Goal: Task Accomplishment & Management: Use online tool/utility

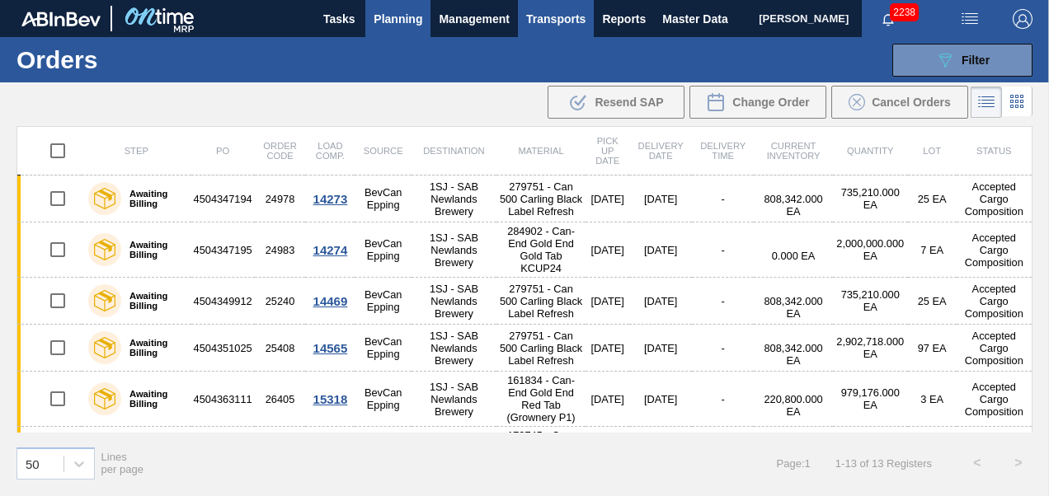
scroll to position [421, 0]
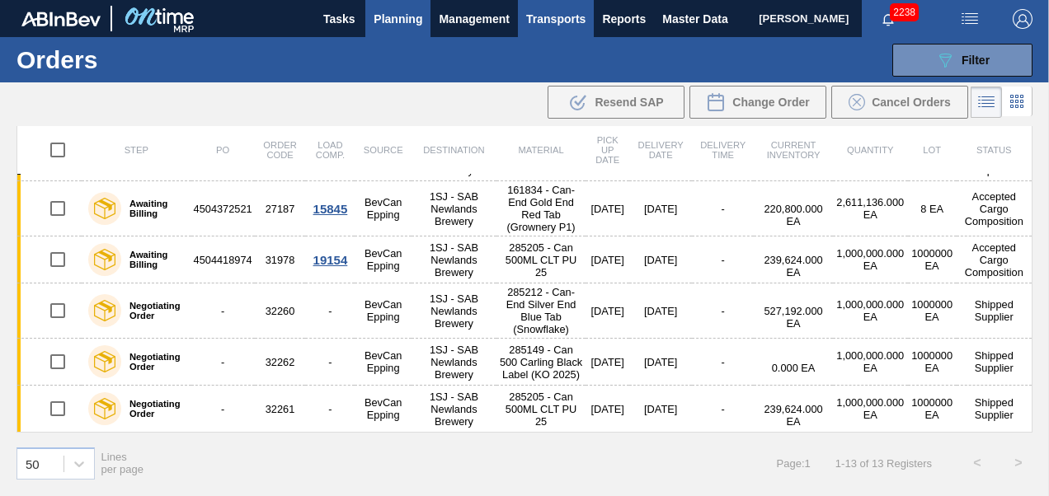
click at [557, 26] on span "Transports" at bounding box center [555, 19] width 59 height 20
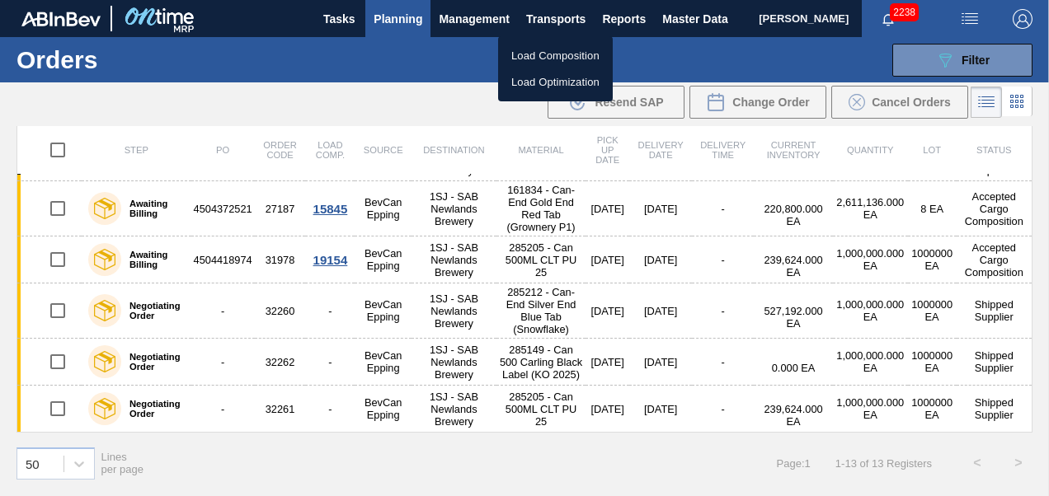
click at [536, 54] on li "Load Composition" at bounding box center [555, 56] width 115 height 26
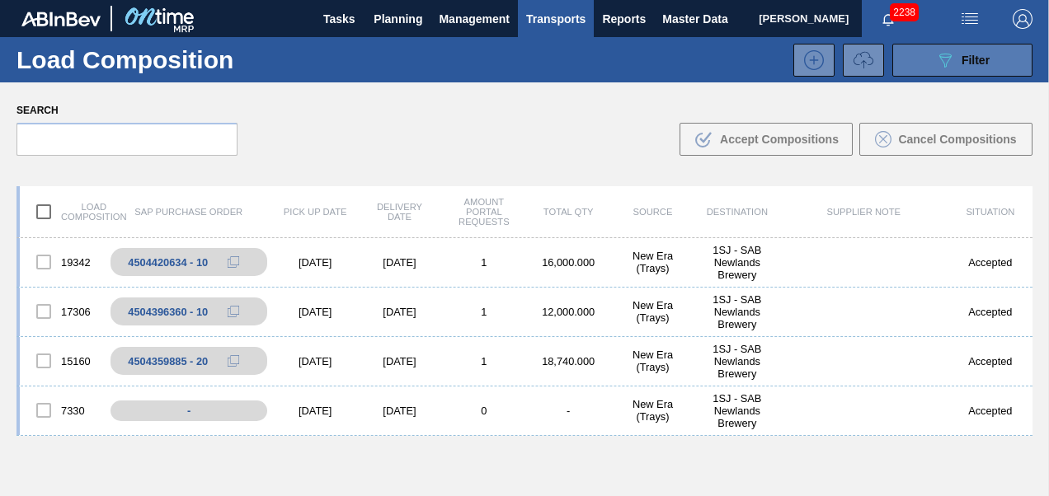
click at [939, 72] on button "089F7B8B-B2A5-4AFE-B5C0-19BA573D28AC Filter" at bounding box center [962, 60] width 140 height 33
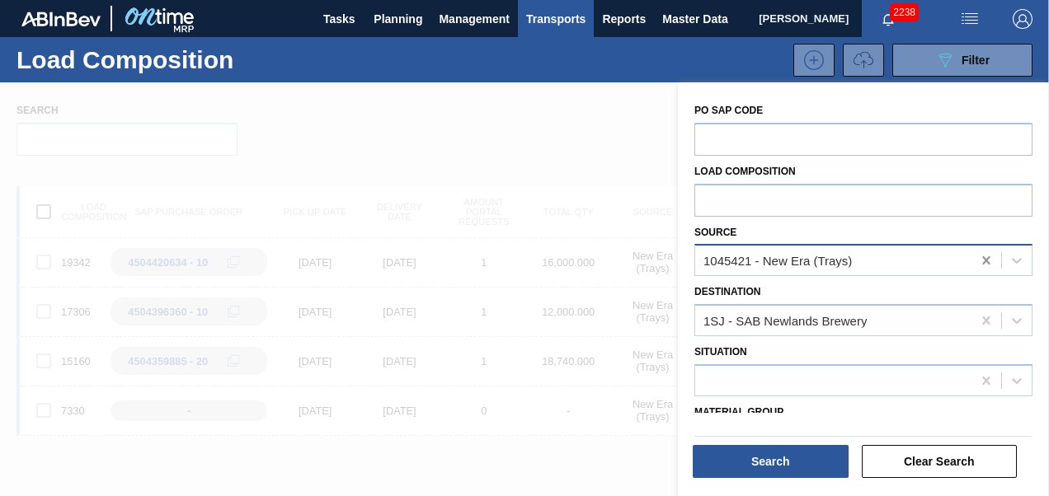
click at [983, 260] on icon at bounding box center [985, 260] width 7 height 8
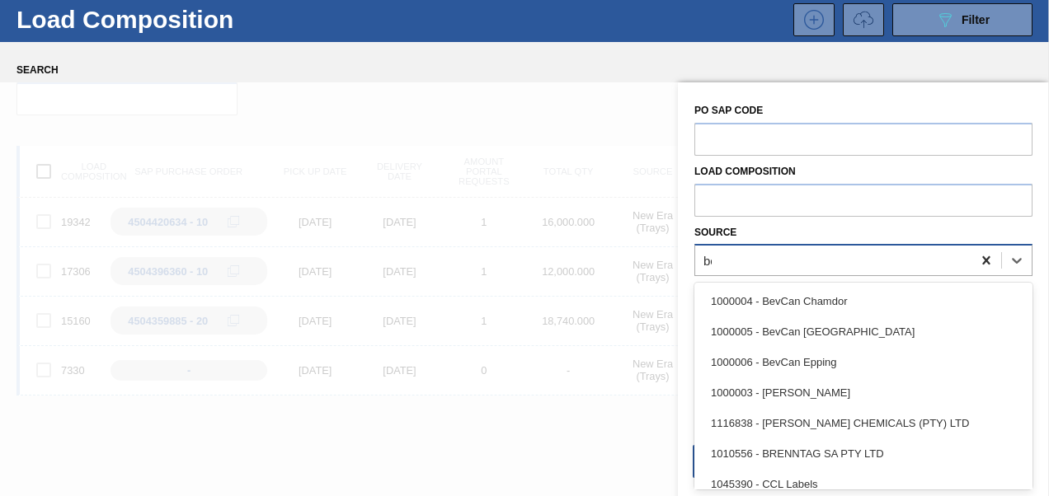
scroll to position [40, 0]
type input "[PERSON_NAME]"
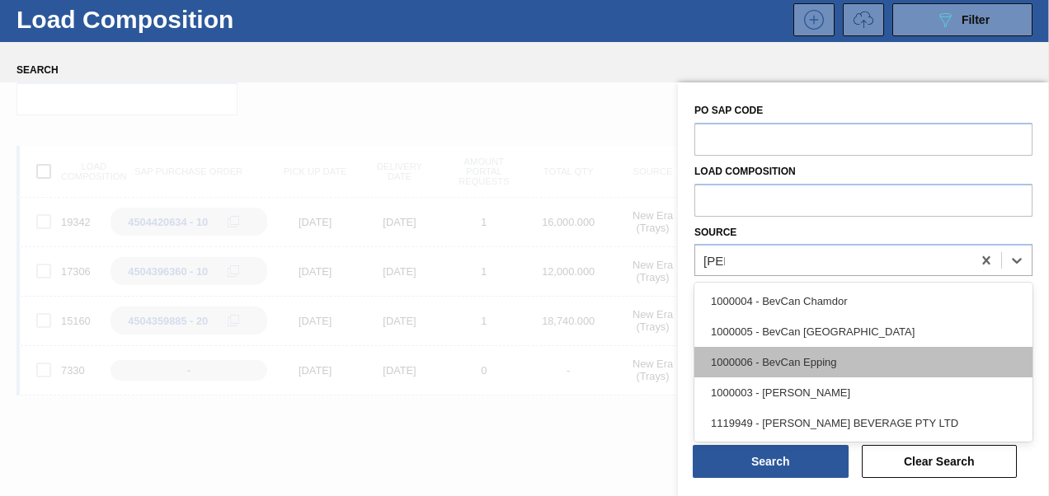
click at [838, 351] on div "1000006 - BevCan Epping" at bounding box center [863, 362] width 338 height 31
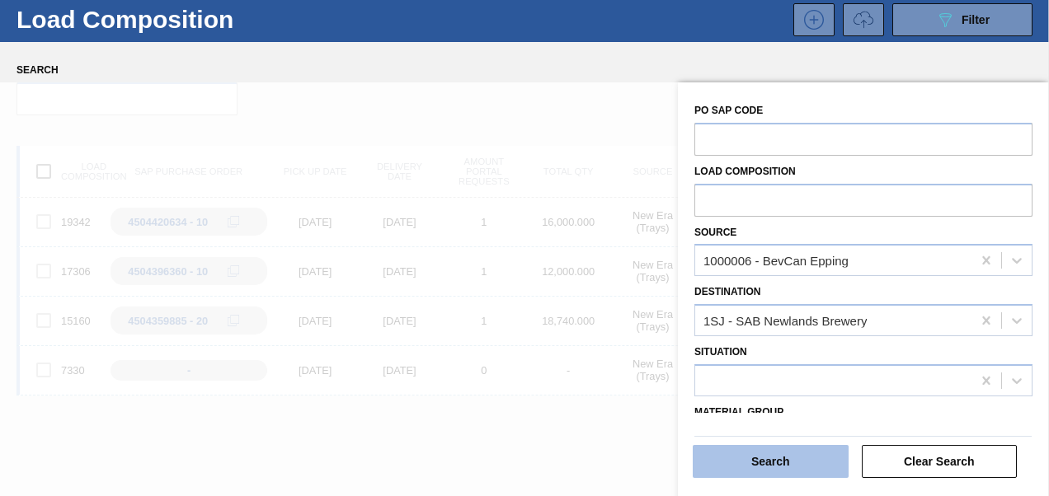
click at [783, 459] on button "Search" at bounding box center [771, 461] width 156 height 33
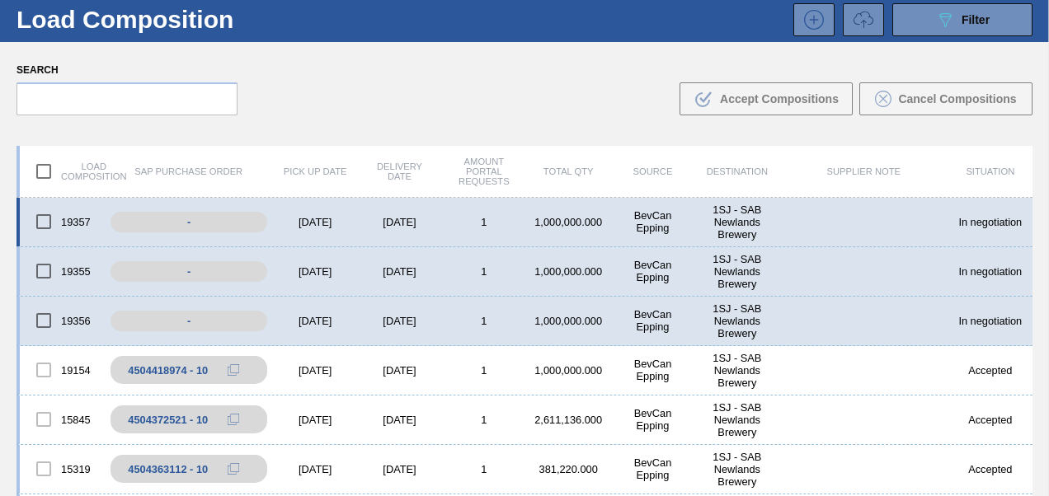
click at [328, 224] on div "[DATE]" at bounding box center [315, 222] width 84 height 12
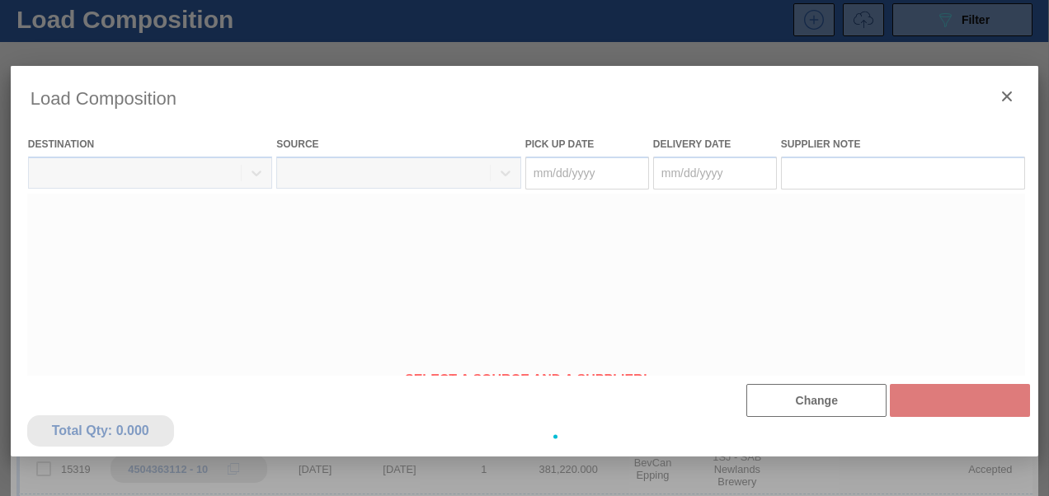
type Date "[DATE]"
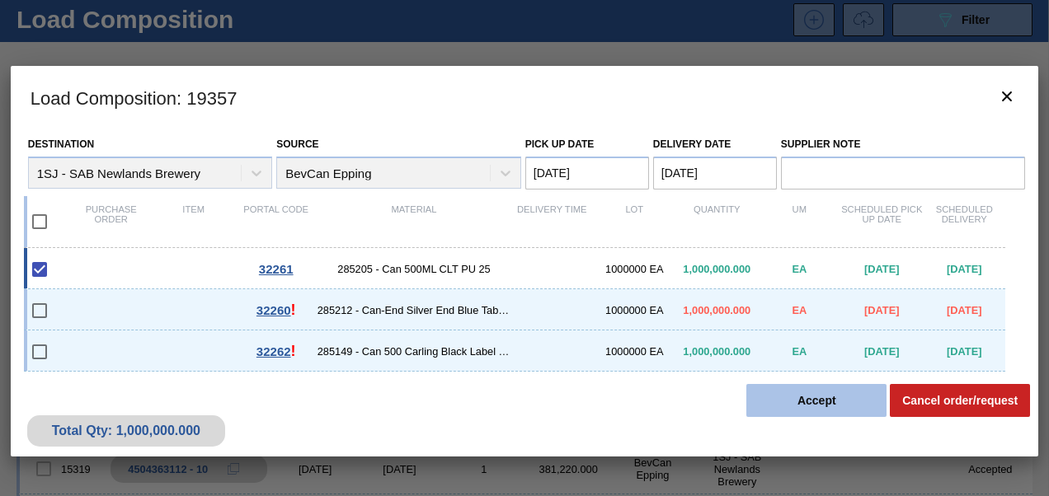
click at [792, 411] on button "Accept" at bounding box center [816, 400] width 140 height 33
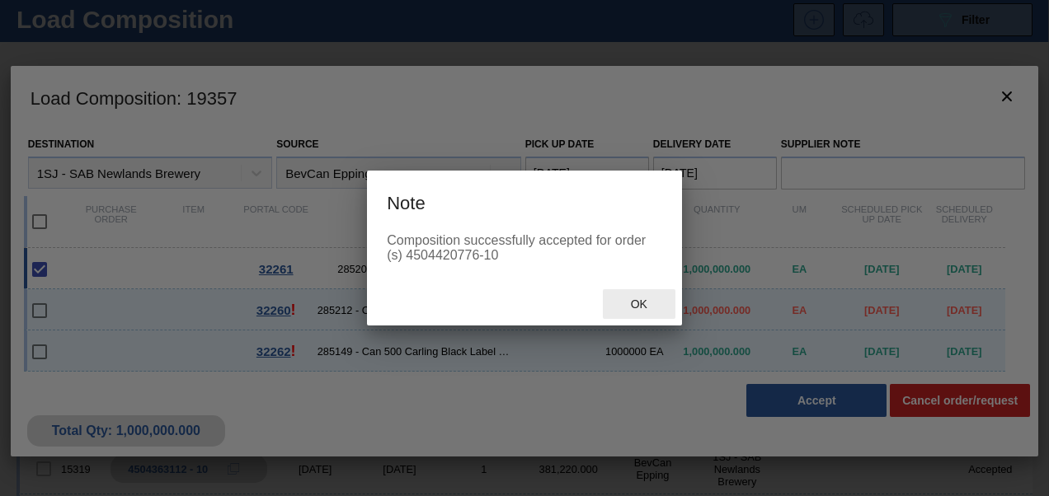
click at [627, 301] on span "Ok" at bounding box center [639, 304] width 43 height 13
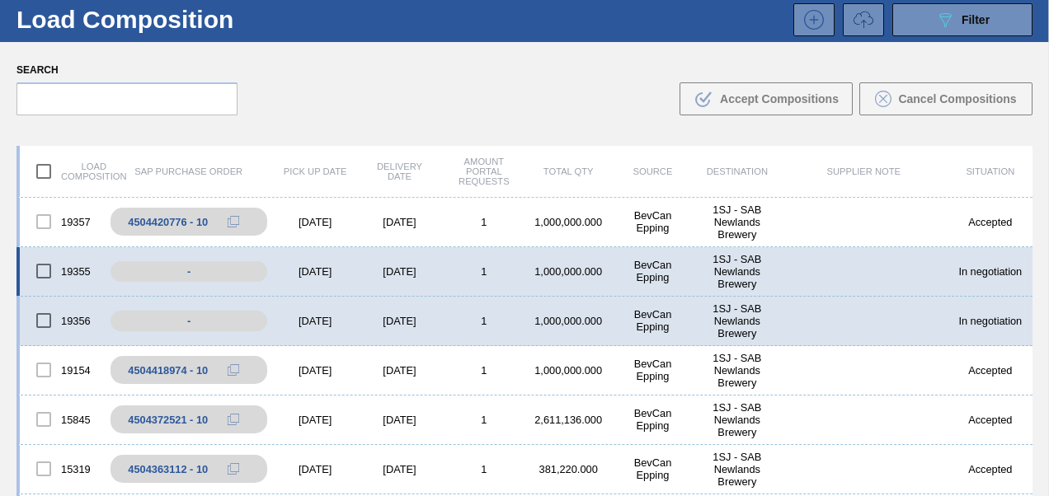
click at [381, 270] on div "[DATE]" at bounding box center [399, 272] width 84 height 12
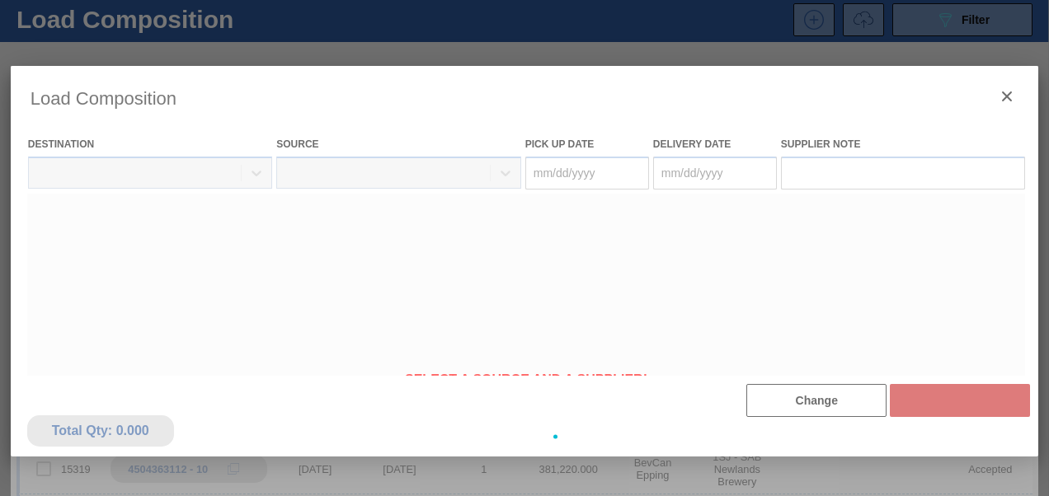
type Date "[DATE]"
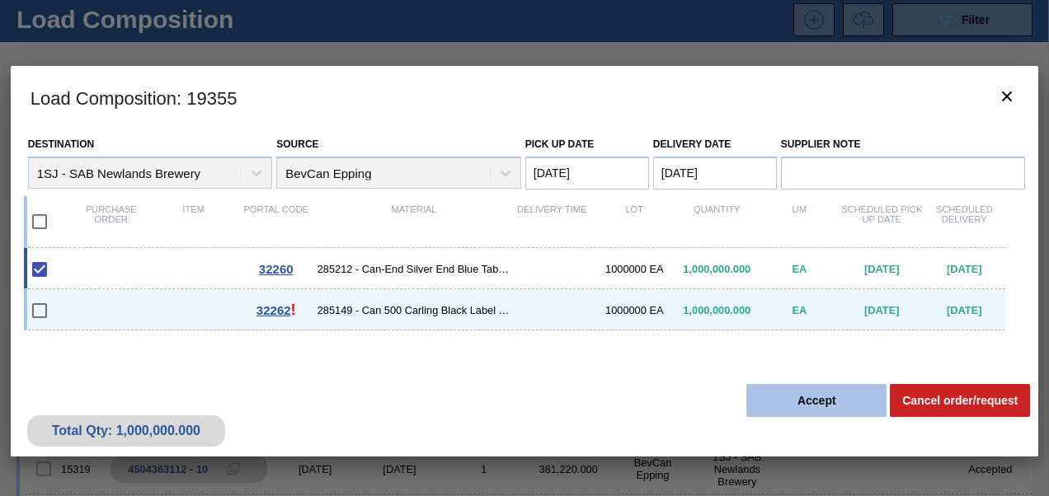
click at [811, 401] on button "Accept" at bounding box center [816, 400] width 140 height 33
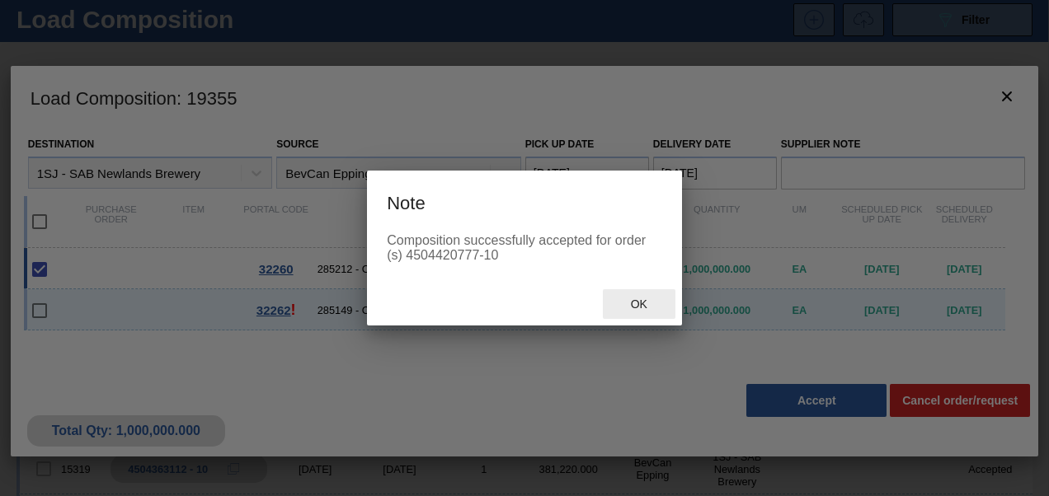
click at [652, 307] on span "Ok" at bounding box center [639, 304] width 43 height 13
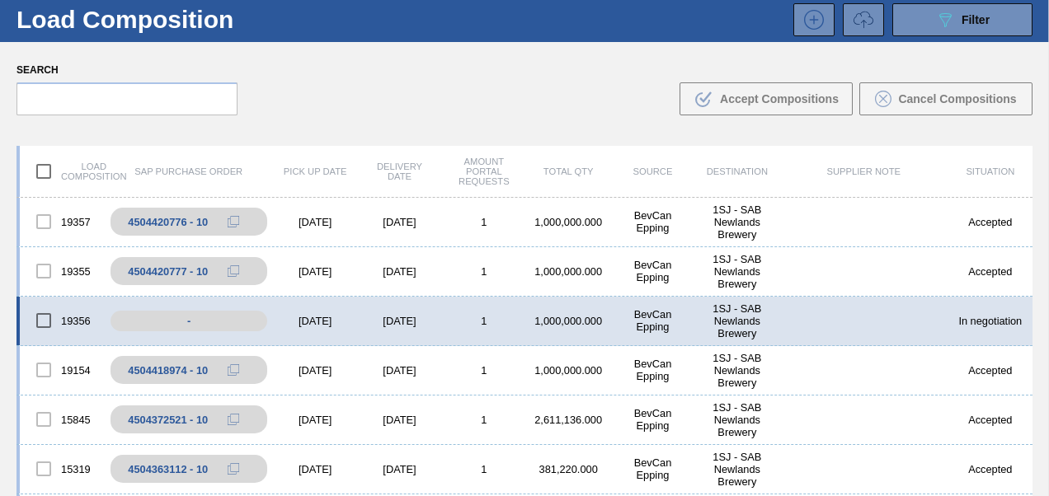
click at [411, 325] on div "[DATE]" at bounding box center [399, 321] width 84 height 12
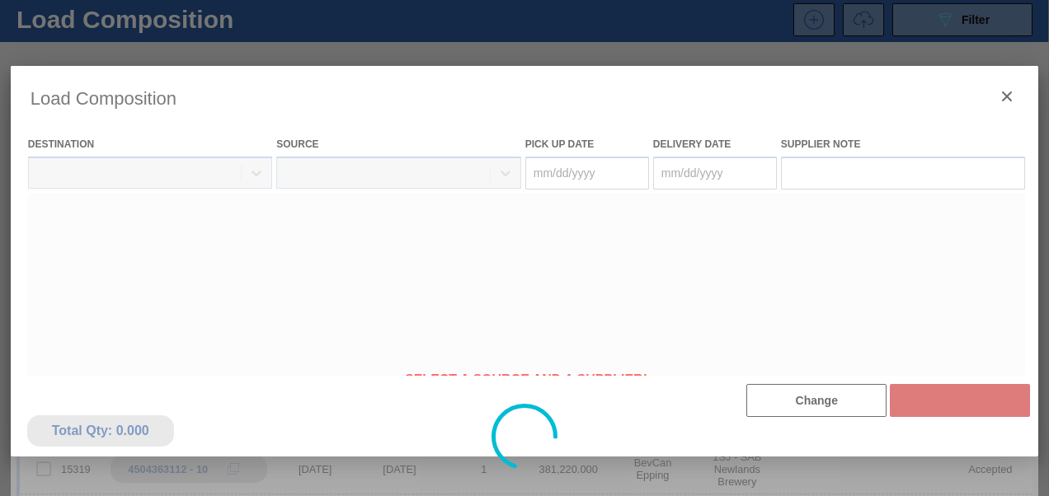
type Date "[DATE]"
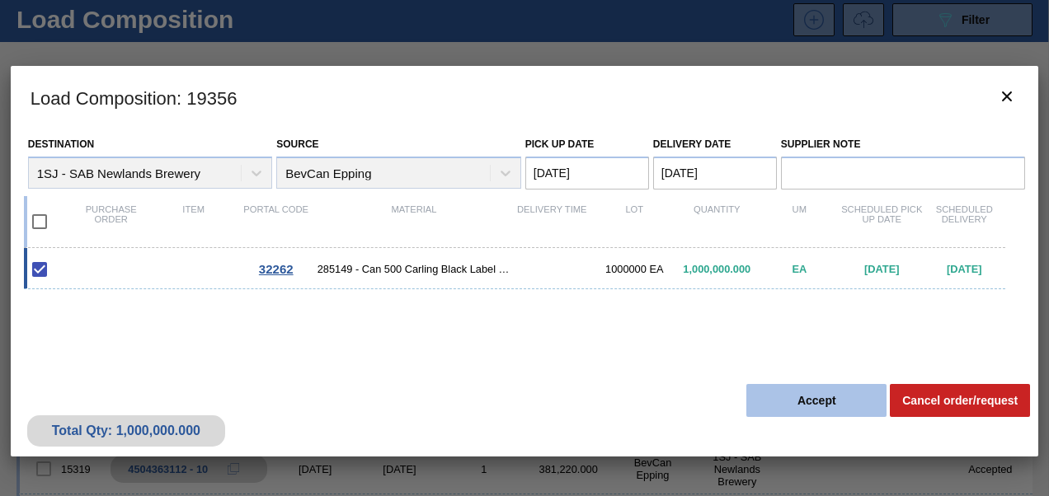
click at [765, 403] on button "Accept" at bounding box center [816, 400] width 140 height 33
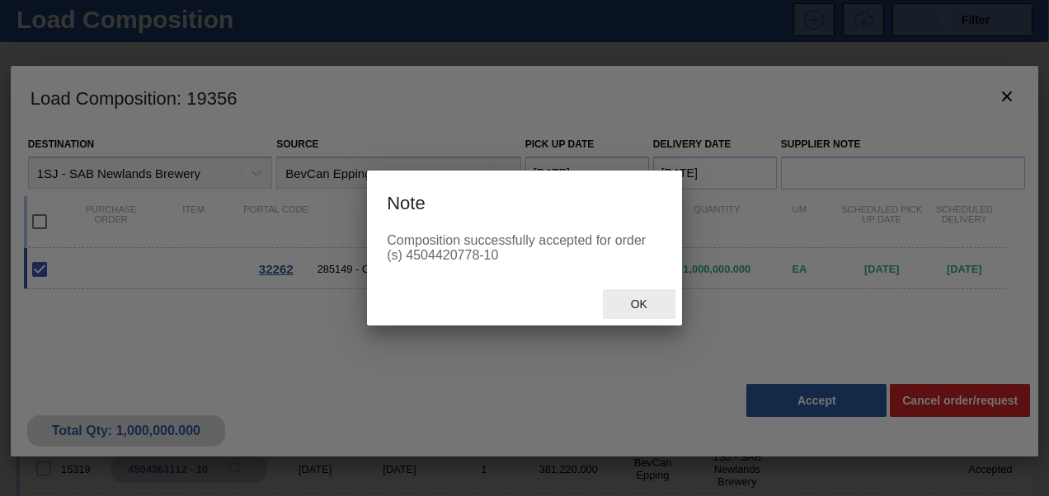
click at [623, 310] on span "Ok" at bounding box center [639, 304] width 43 height 13
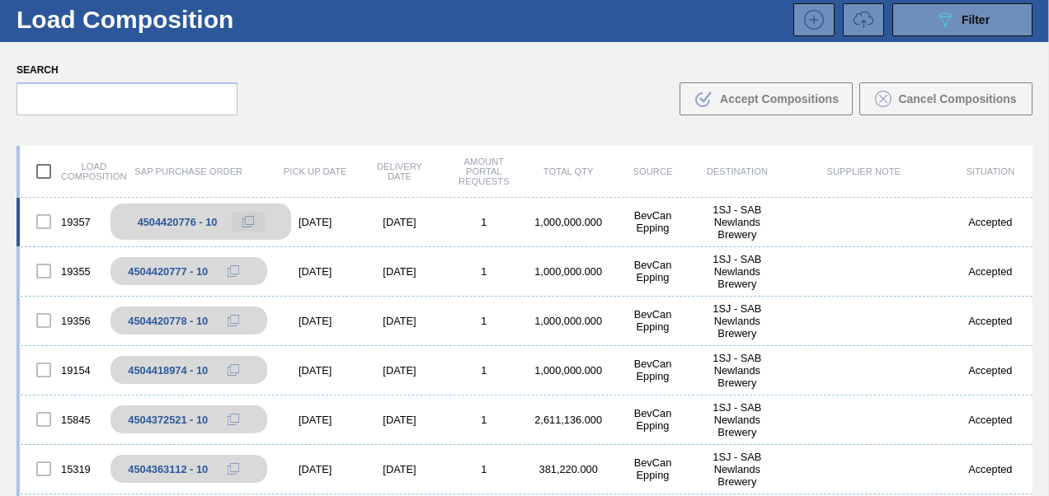
click at [247, 221] on icon at bounding box center [248, 222] width 12 height 12
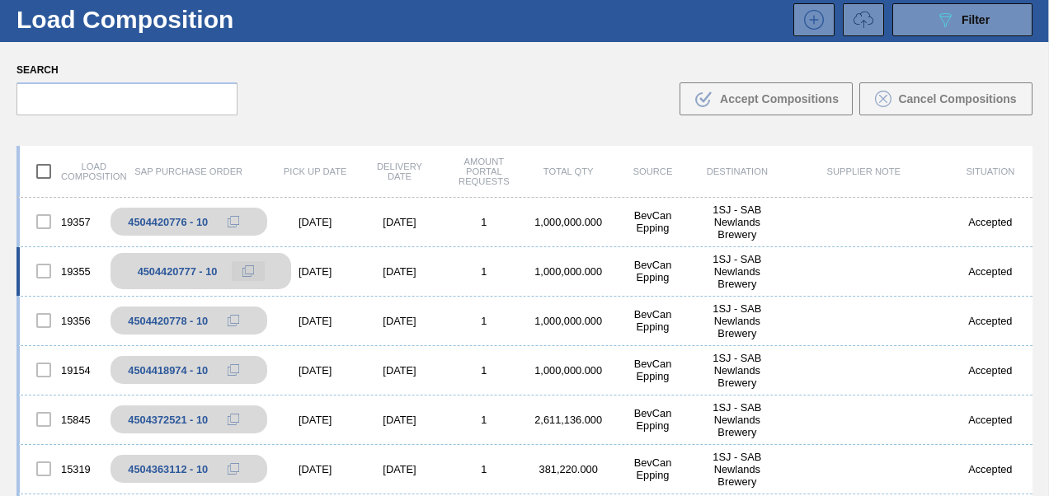
click at [247, 272] on icon at bounding box center [248, 272] width 12 height 12
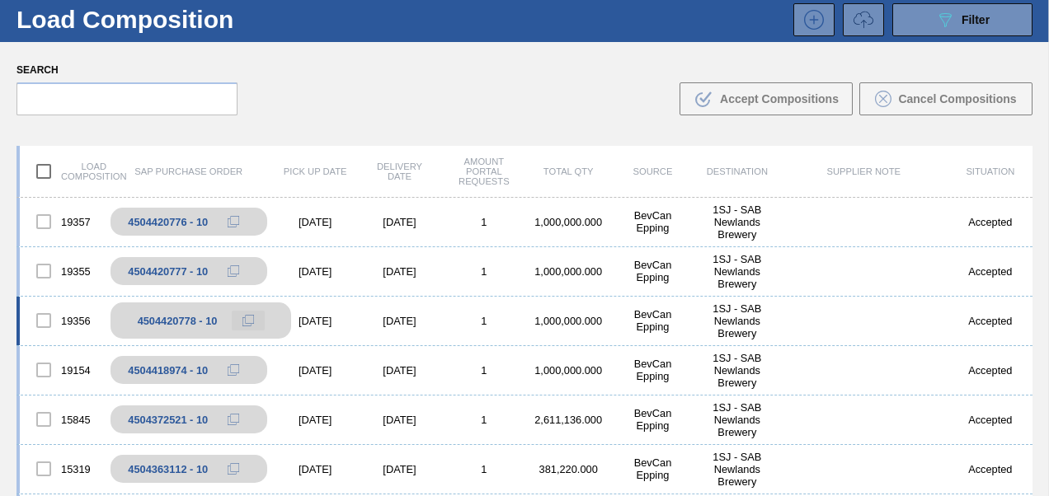
click at [239, 322] on button at bounding box center [248, 321] width 33 height 20
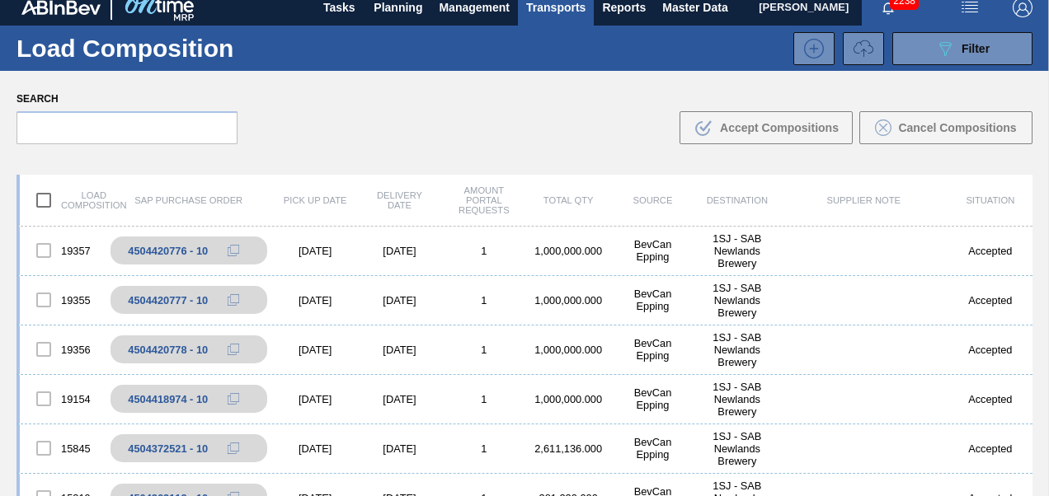
scroll to position [0, 0]
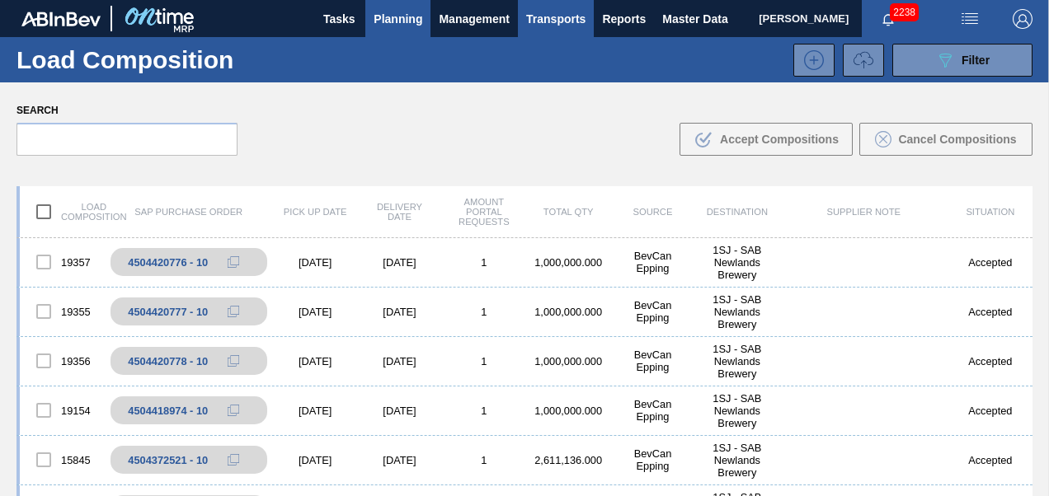
click at [411, 17] on span "Planning" at bounding box center [398, 19] width 49 height 20
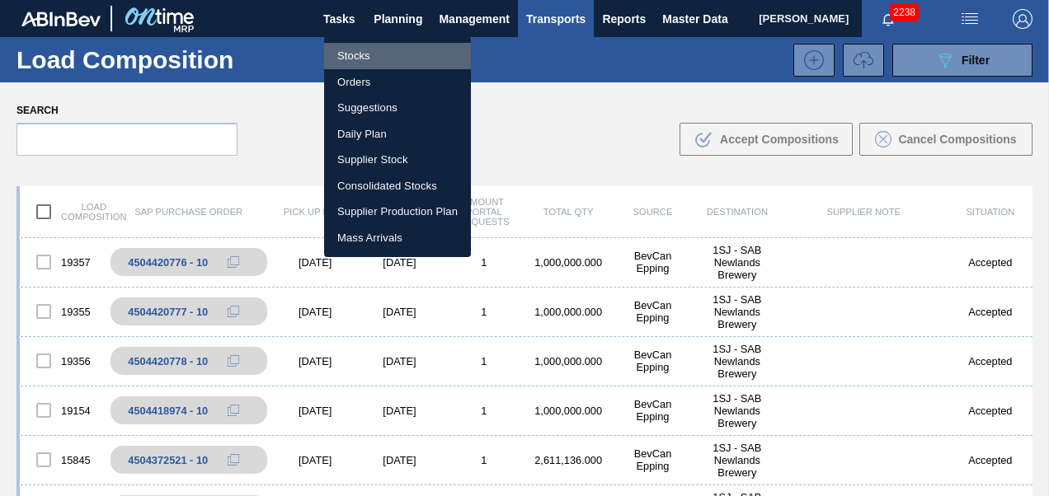
click at [386, 46] on li "Stocks" at bounding box center [397, 56] width 147 height 26
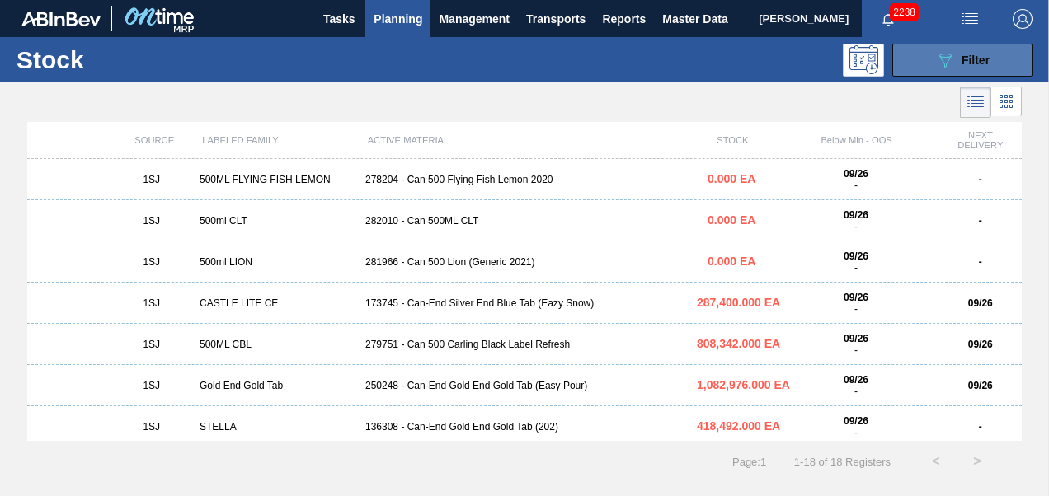
click at [947, 56] on icon "089F7B8B-B2A5-4AFE-B5C0-19BA573D28AC" at bounding box center [945, 60] width 20 height 20
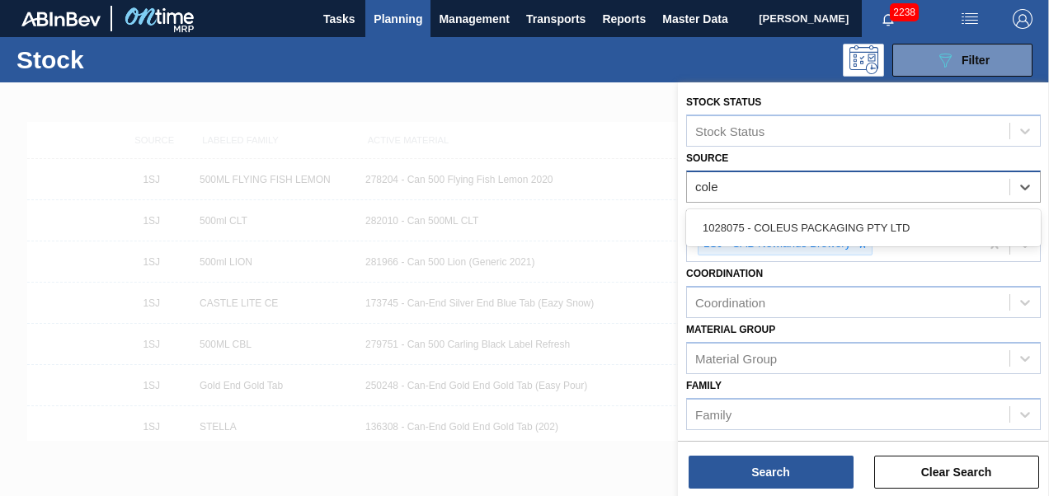
type input "coleu"
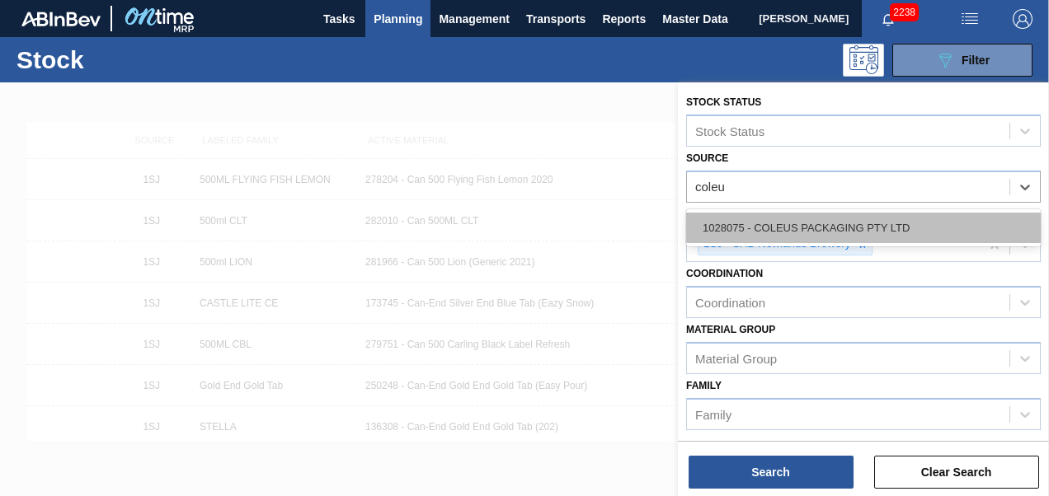
click at [844, 225] on div "1028075 - COLEUS PACKAGING PTY LTD" at bounding box center [863, 228] width 355 height 31
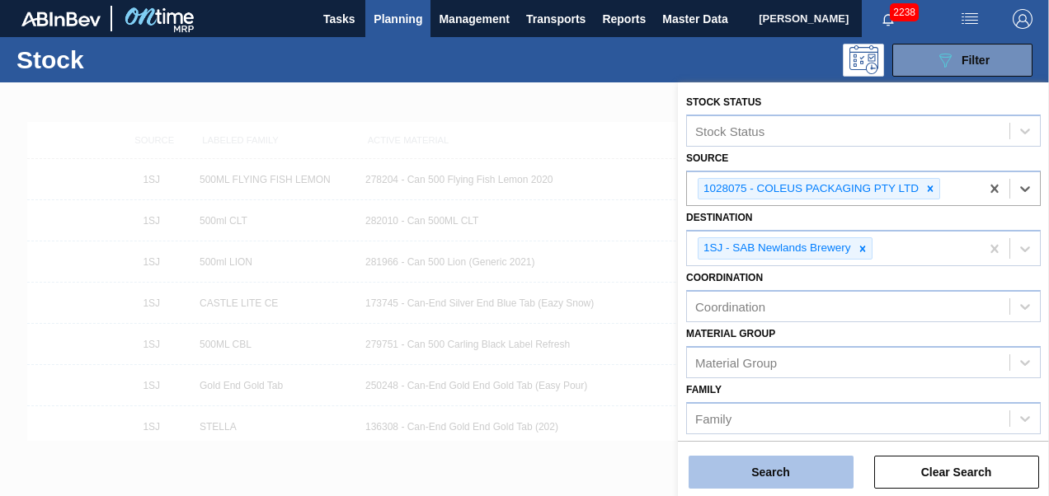
click at [767, 470] on button "Search" at bounding box center [771, 472] width 165 height 33
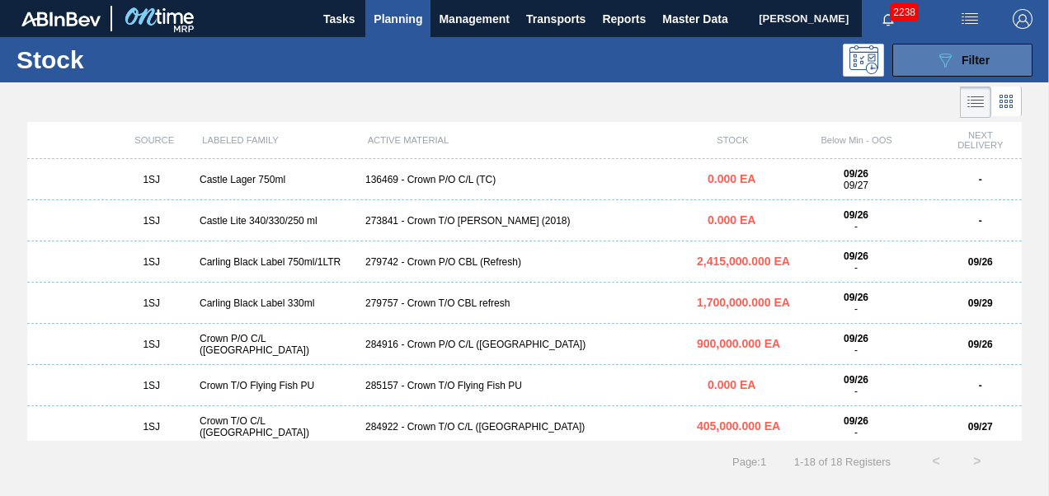
click at [934, 45] on button "089F7B8B-B2A5-4AFE-B5C0-19BA573D28AC Filter" at bounding box center [962, 60] width 140 height 33
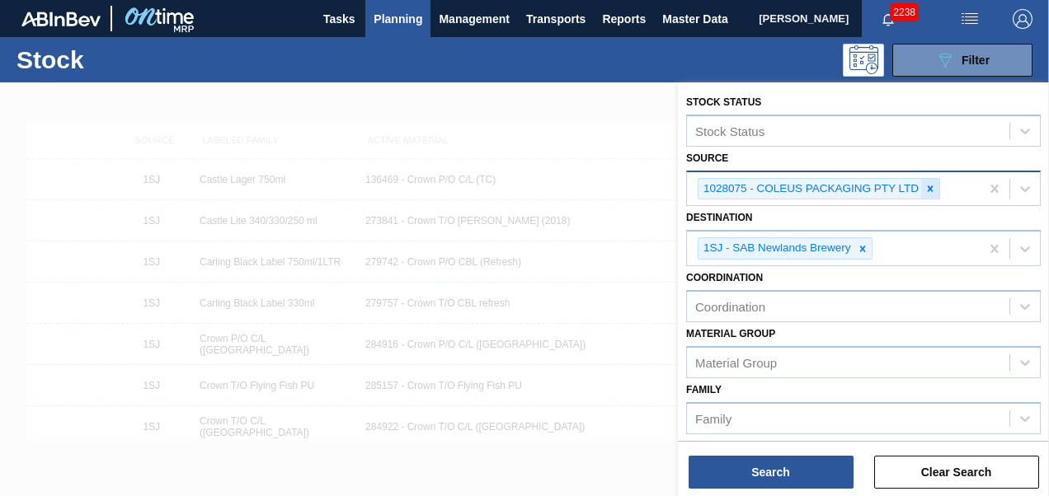
click at [929, 193] on icon at bounding box center [930, 189] width 12 height 12
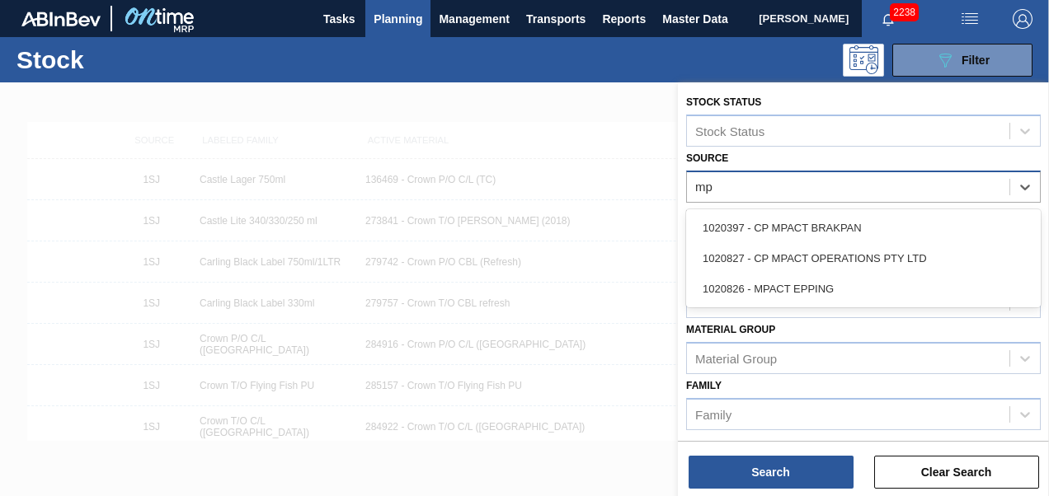
type input "mpa"
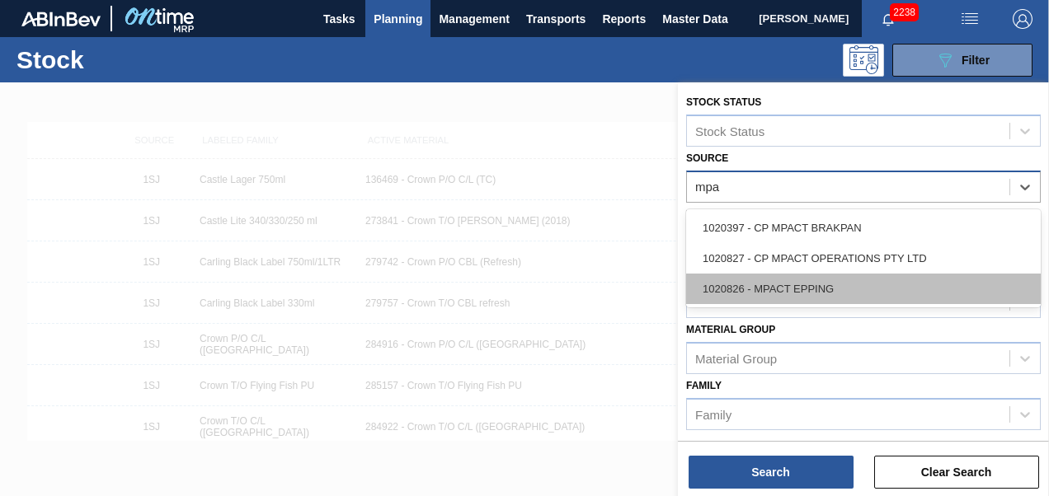
click at [820, 276] on div "1020826 - MPACT EPPING" at bounding box center [863, 289] width 355 height 31
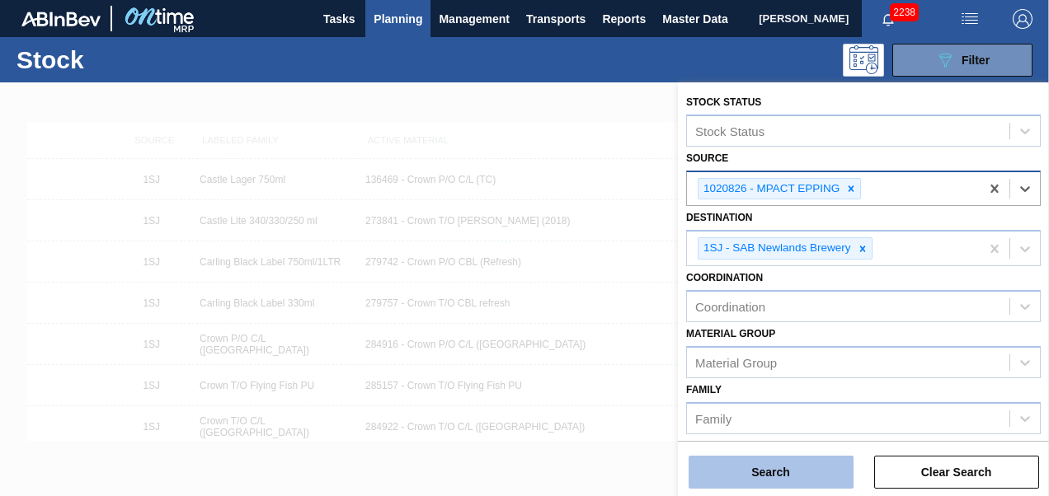
click at [756, 480] on button "Search" at bounding box center [771, 472] width 165 height 33
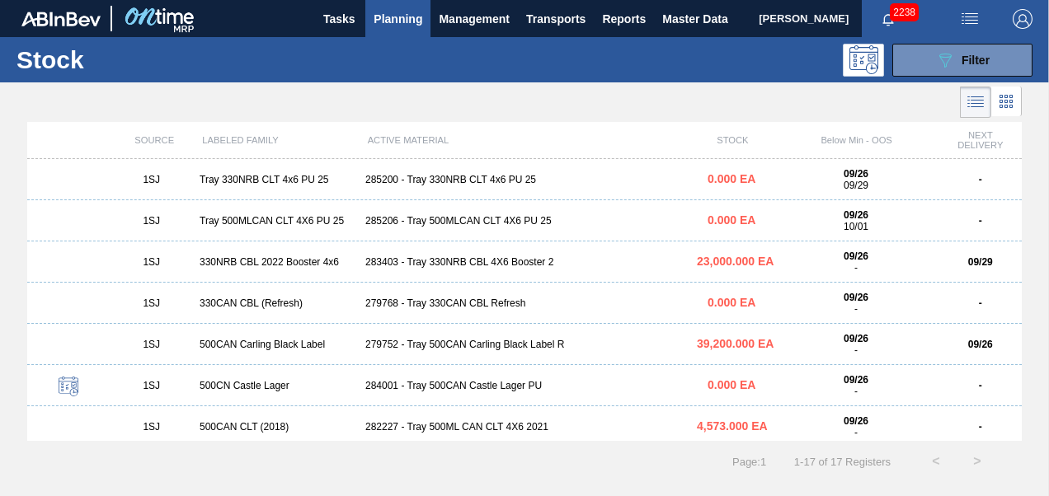
scroll to position [82, 0]
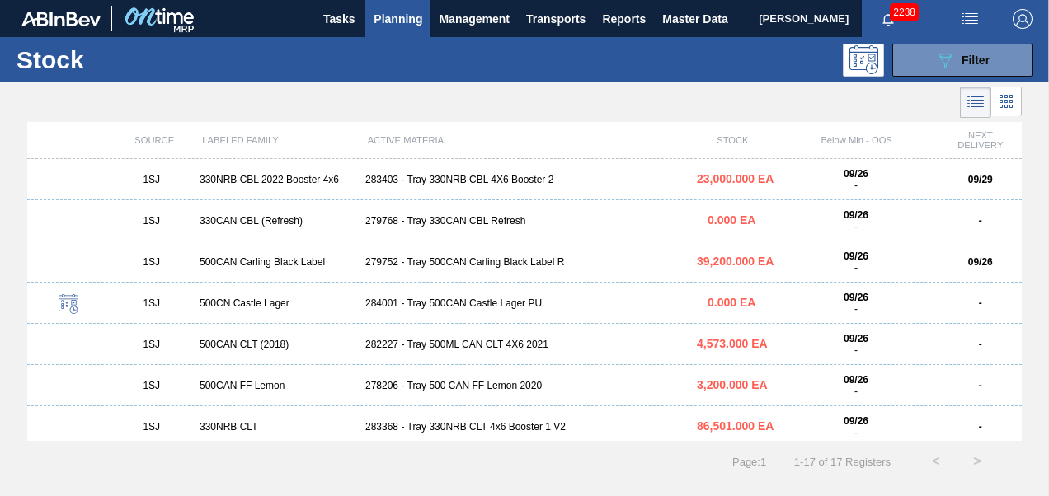
click at [447, 351] on div "1SJ 500CAN CLT (2018) 282227 - Tray 500ML CAN CLT 4X6 2021 4,573.000 EA 09/26 -…" at bounding box center [524, 344] width 995 height 41
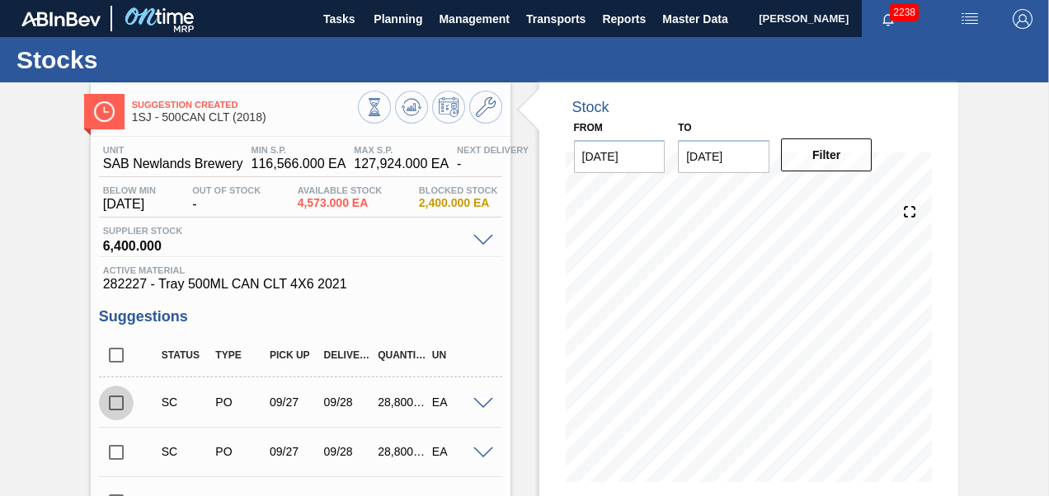
click at [124, 405] on input "checkbox" at bounding box center [116, 403] width 35 height 35
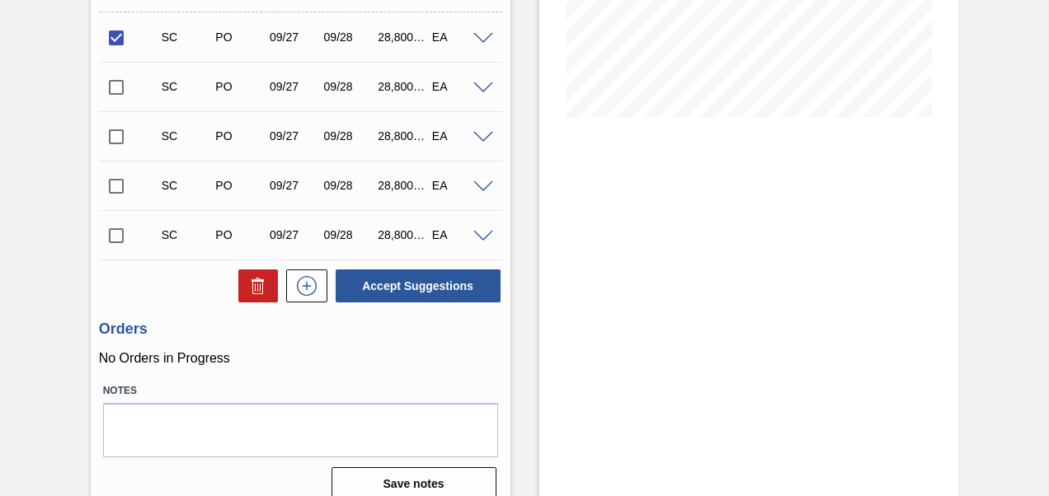
scroll to position [385, 0]
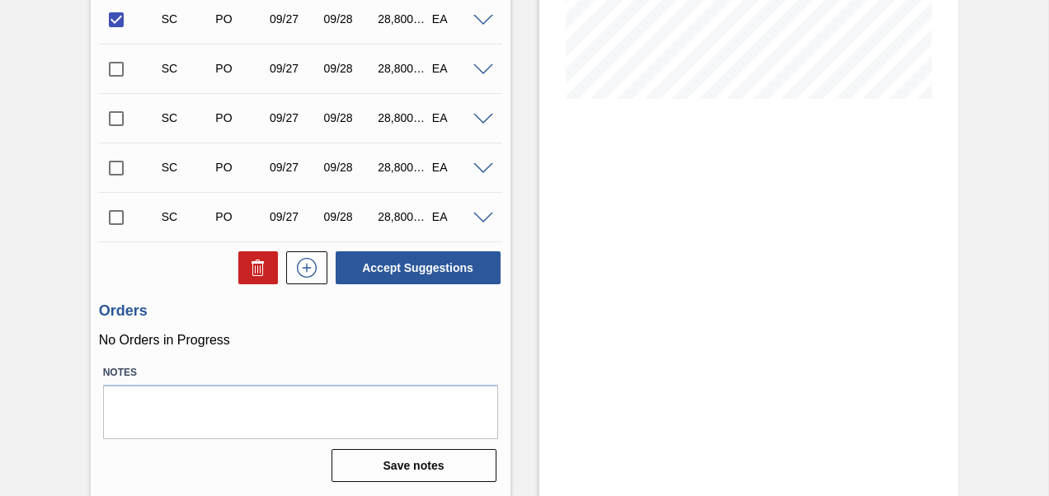
click at [381, 299] on div "Unit SAB Newlands Brewery MIN S.P. 116,566.000 EA MAX S.P. 127,924.000 EA Next …" at bounding box center [301, 120] width 420 height 735
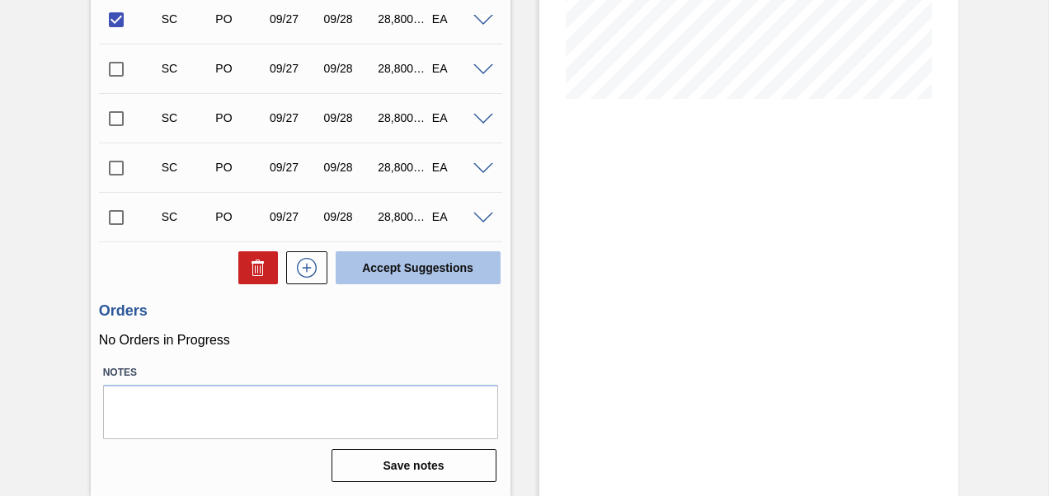
click at [381, 275] on button "Accept Suggestions" at bounding box center [418, 268] width 165 height 33
checkbox input "false"
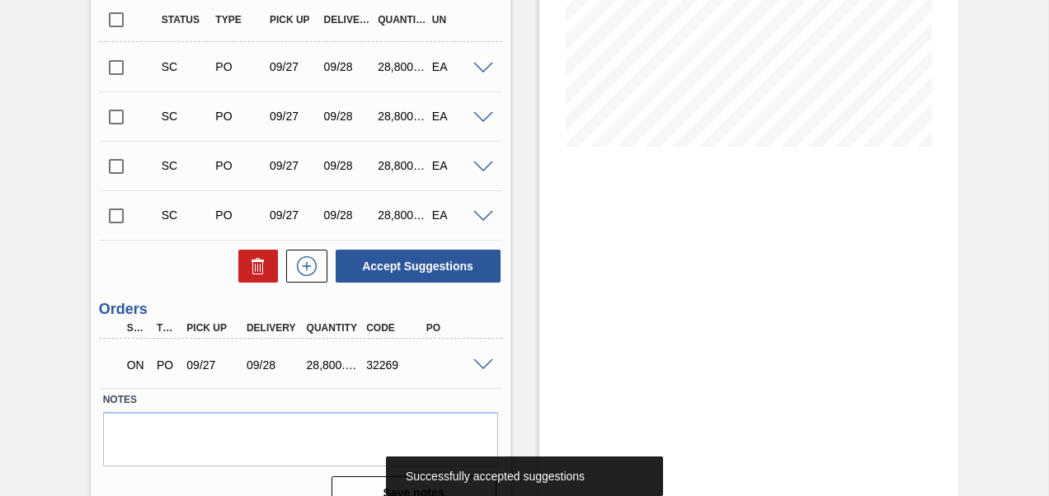
scroll to position [0, 0]
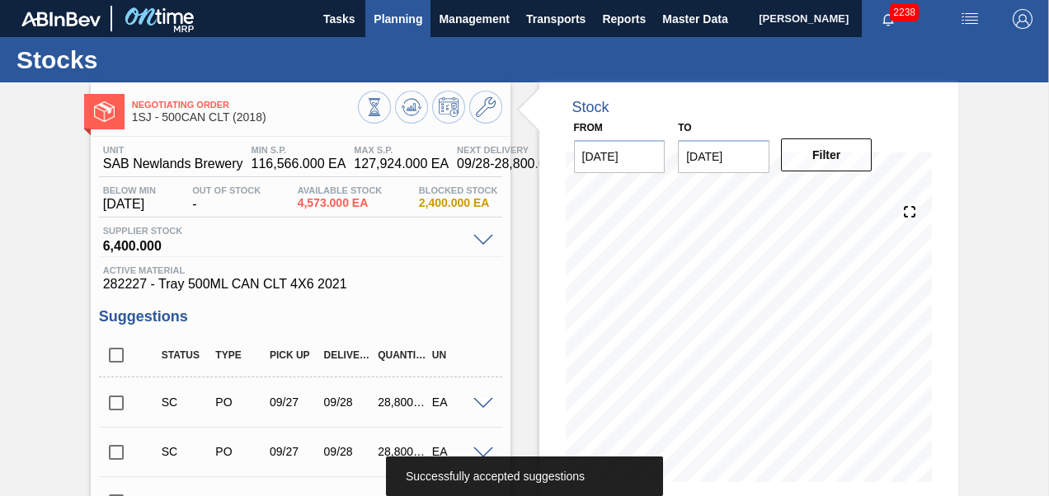
click at [393, 25] on span "Planning" at bounding box center [398, 19] width 49 height 20
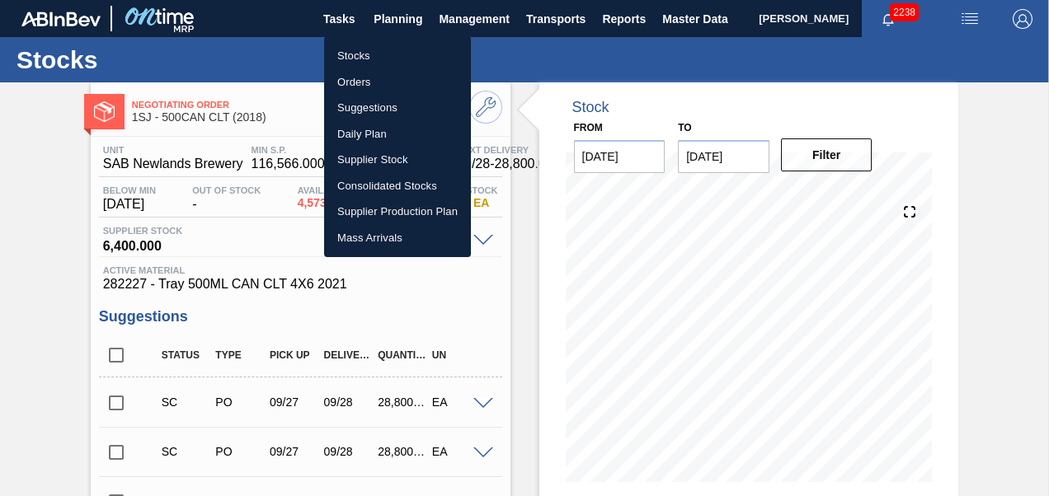
click at [369, 62] on li "Stocks" at bounding box center [397, 56] width 147 height 26
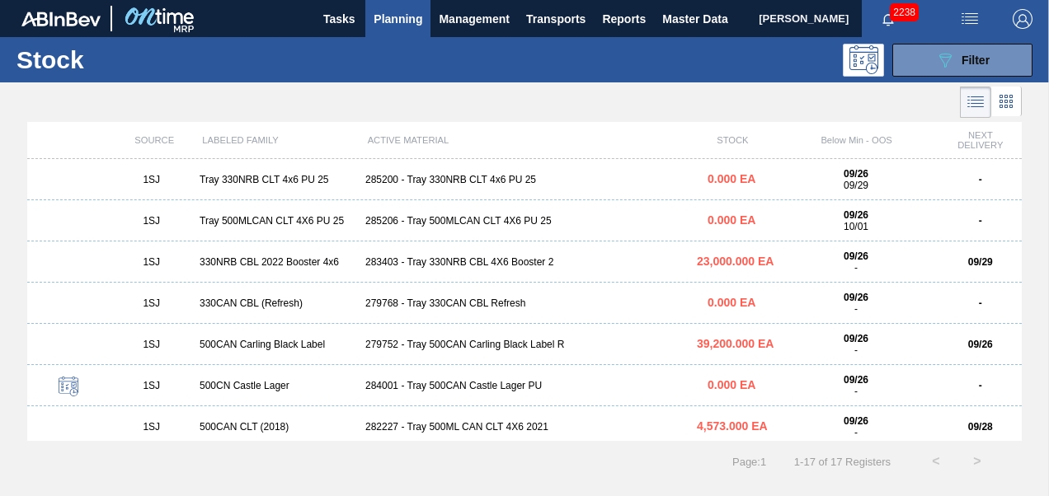
click at [434, 219] on div "285206 - Tray 500MLCAN CLT 4X6 PU 25" at bounding box center [525, 221] width 332 height 12
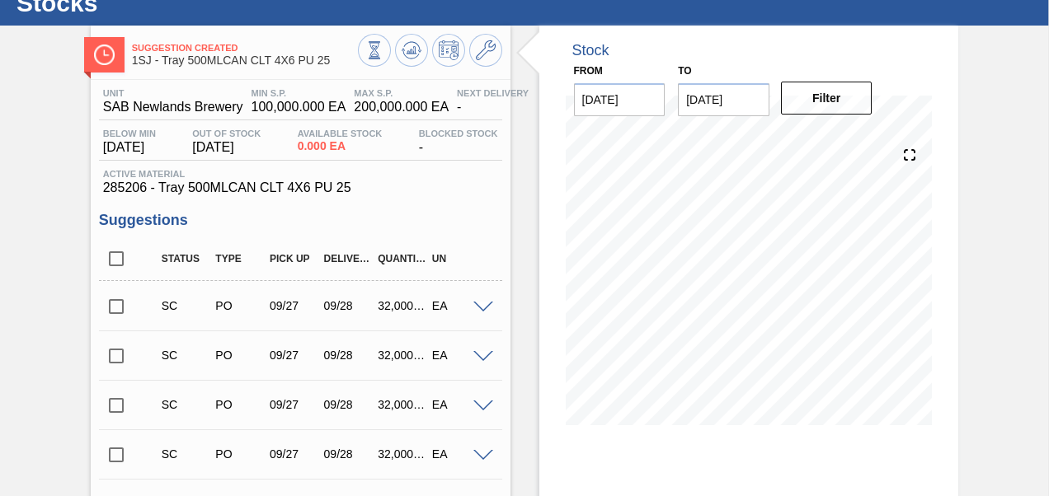
scroll to position [82, 0]
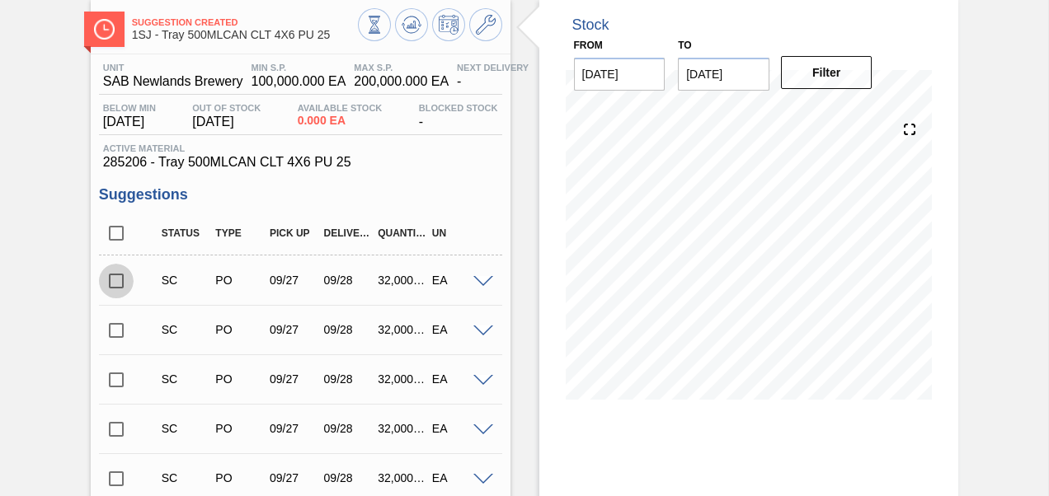
click at [122, 284] on input "checkbox" at bounding box center [116, 281] width 35 height 35
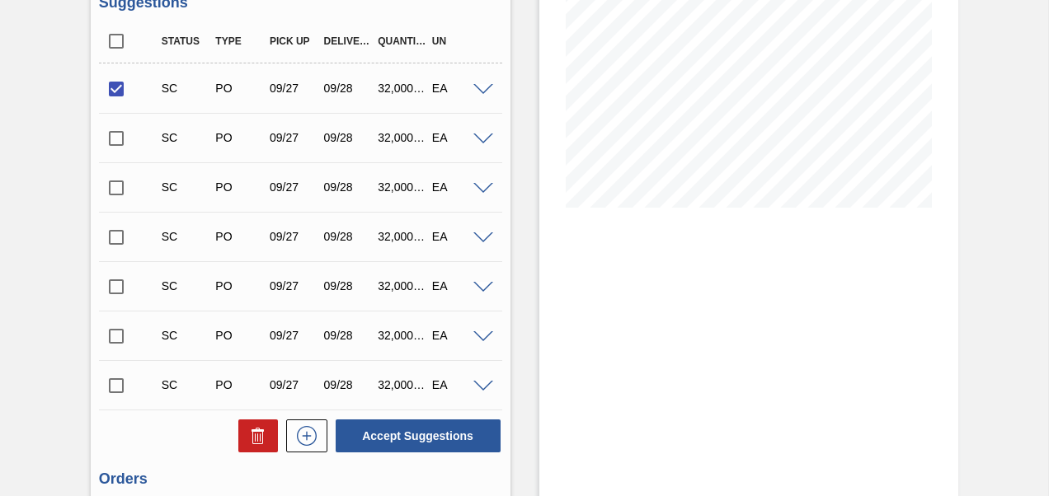
scroll to position [445, 0]
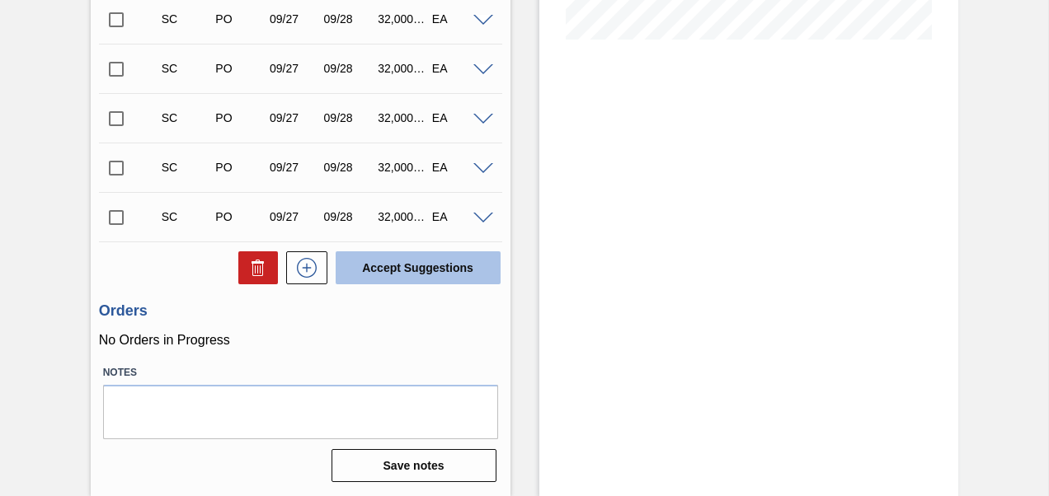
click at [420, 261] on button "Accept Suggestions" at bounding box center [418, 268] width 165 height 33
checkbox input "false"
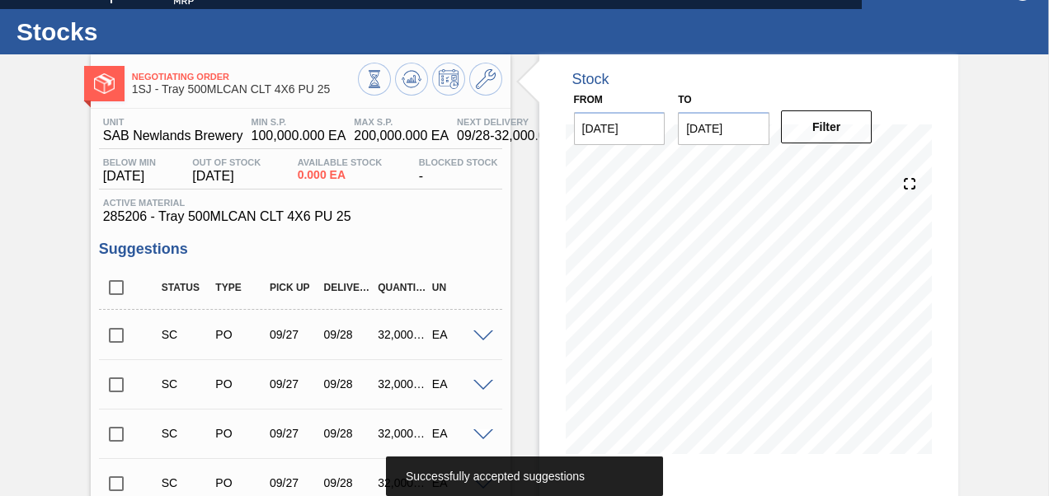
scroll to position [0, 0]
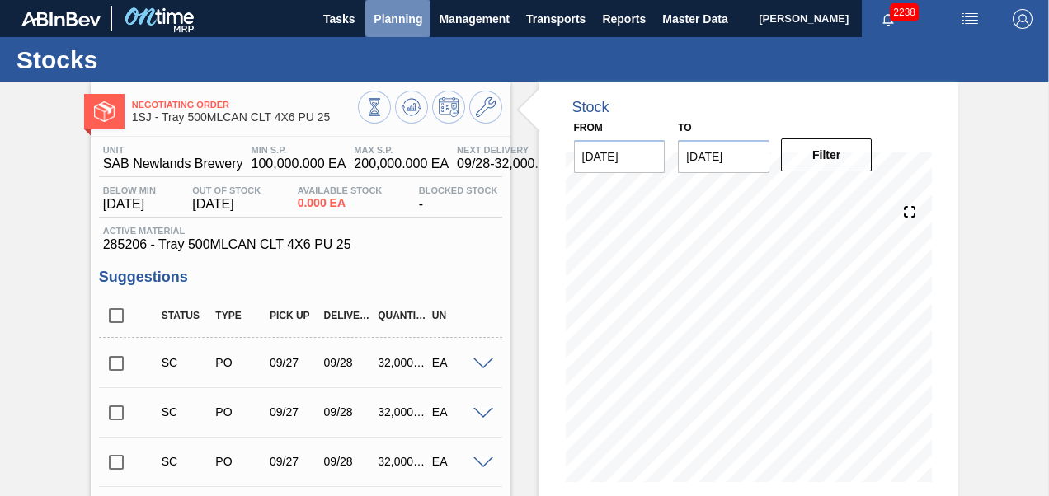
click at [409, 21] on span "Planning" at bounding box center [398, 19] width 49 height 20
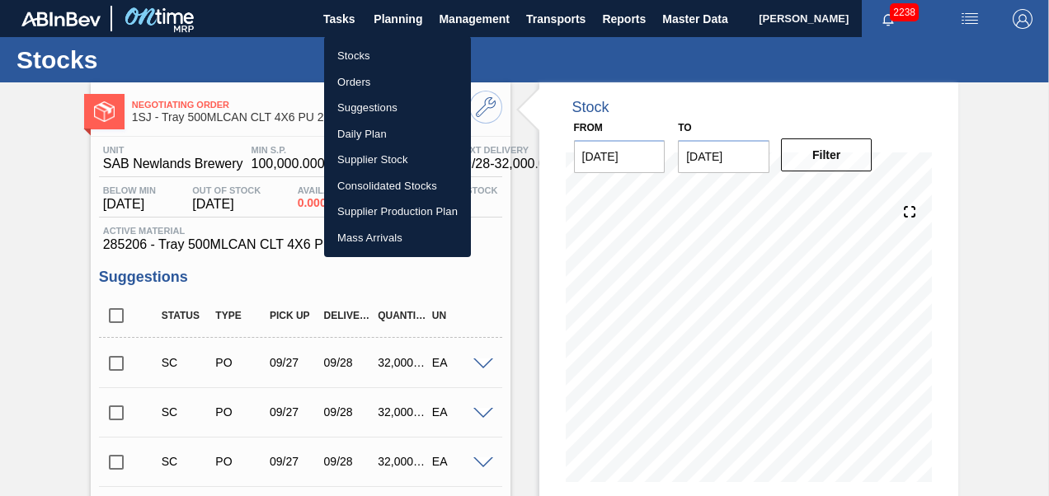
click at [376, 78] on li "Orders" at bounding box center [397, 82] width 147 height 26
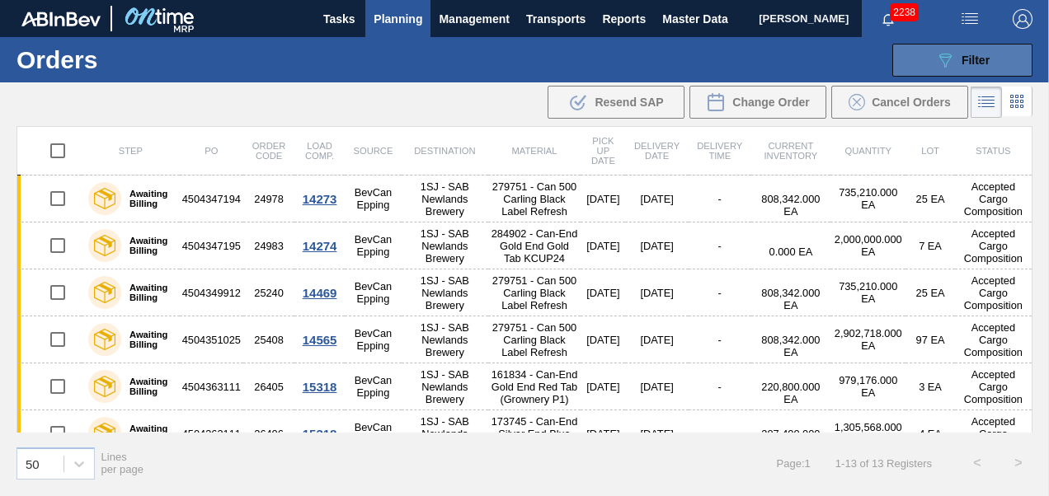
click at [976, 65] on span "Filter" at bounding box center [976, 60] width 28 height 13
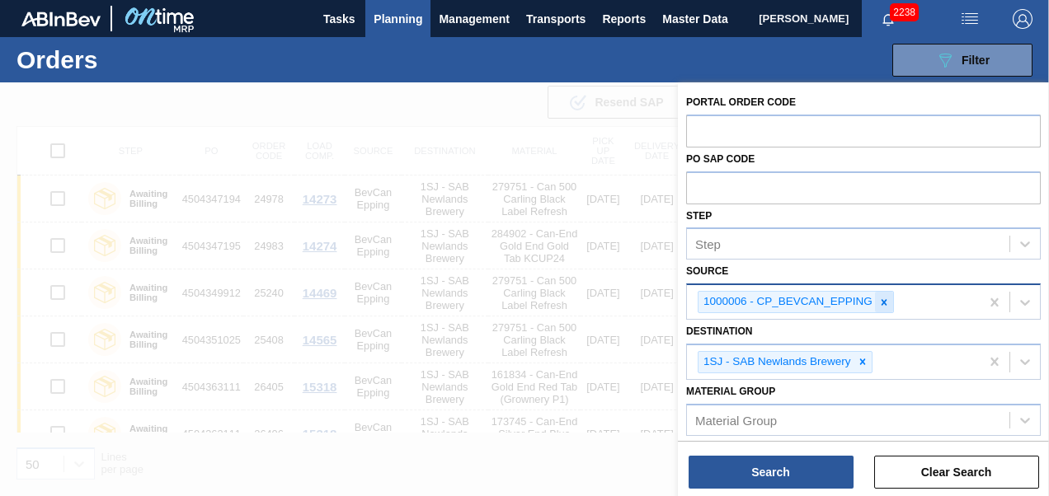
click at [880, 303] on icon at bounding box center [884, 303] width 12 height 12
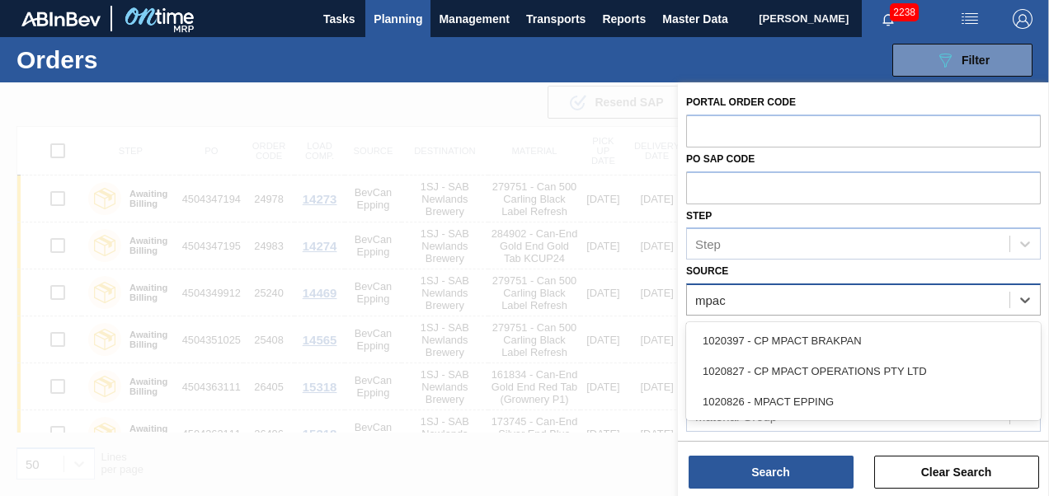
type input "mpact"
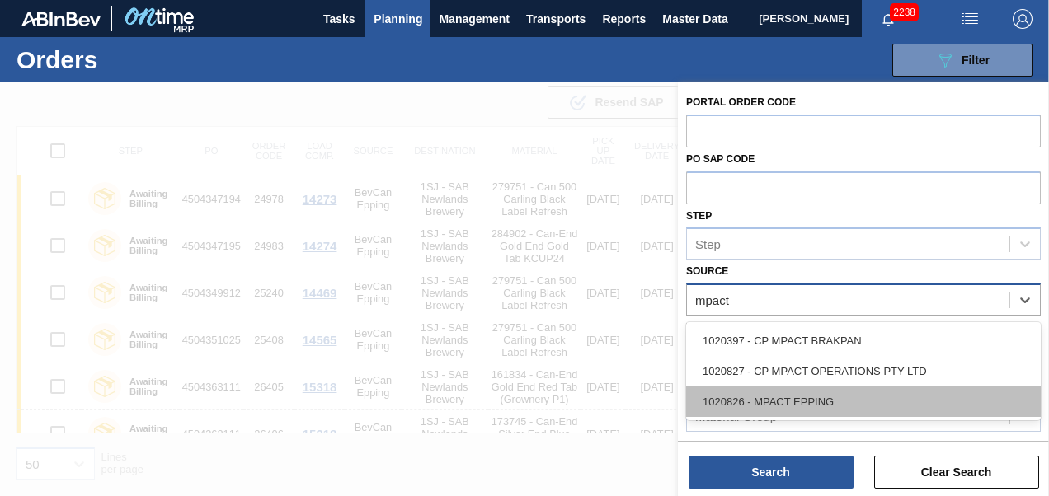
click at [840, 402] on div "1020826 - MPACT EPPING" at bounding box center [863, 402] width 355 height 31
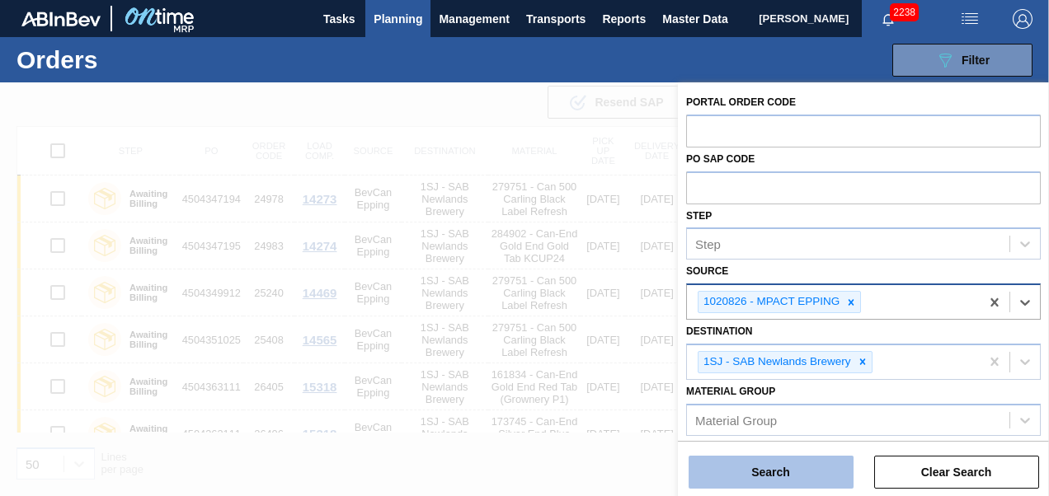
click at [778, 465] on button "Search" at bounding box center [771, 472] width 165 height 33
